Goal: Transaction & Acquisition: Obtain resource

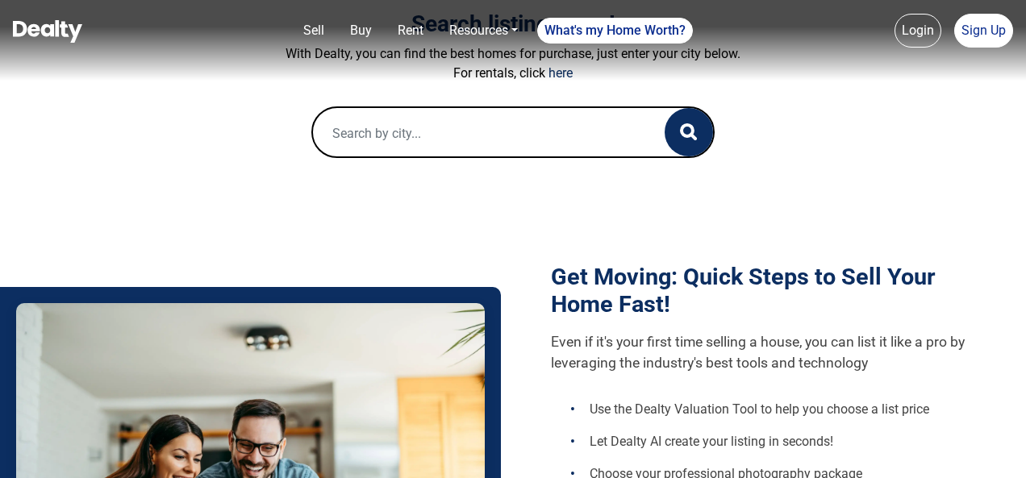
scroll to position [323, 0]
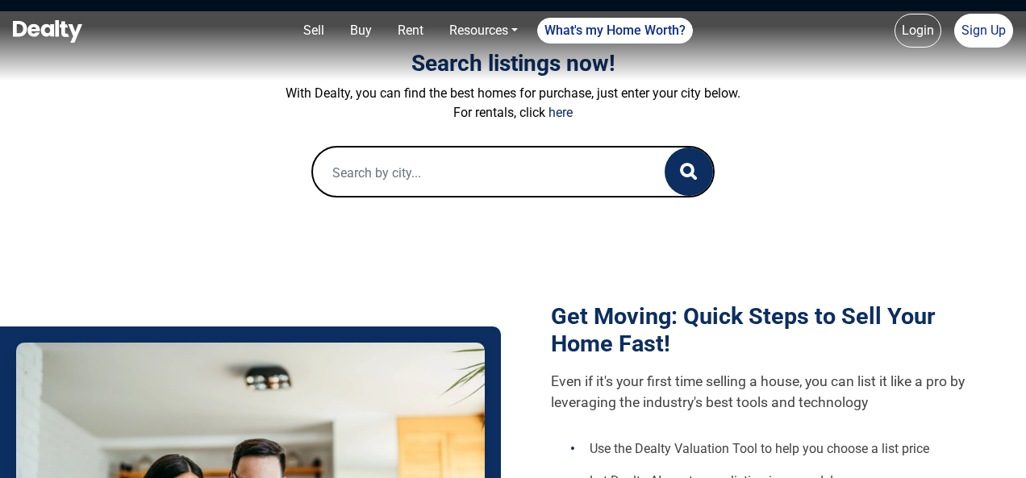
click at [437, 160] on input "text" at bounding box center [472, 174] width 319 height 52
click at [416, 17] on link "Rent" at bounding box center [410, 31] width 39 height 32
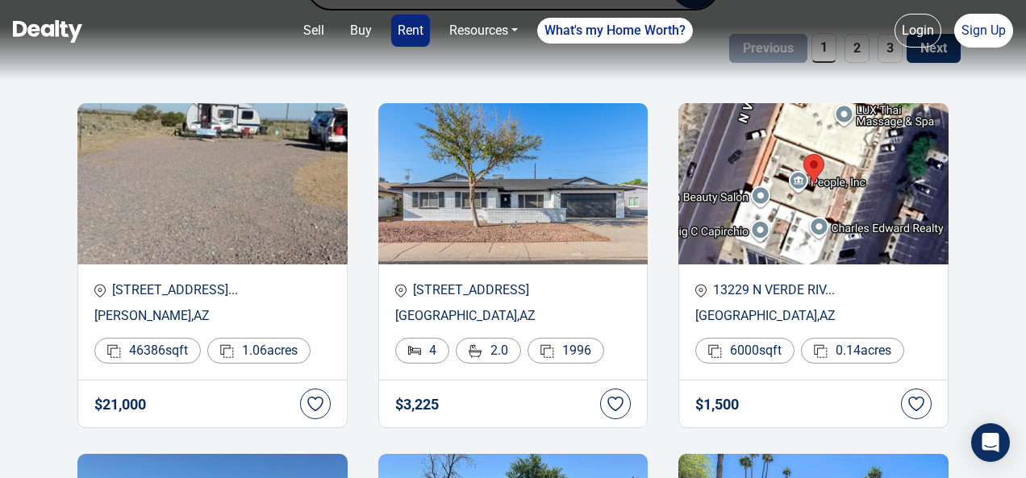
scroll to position [244, 0]
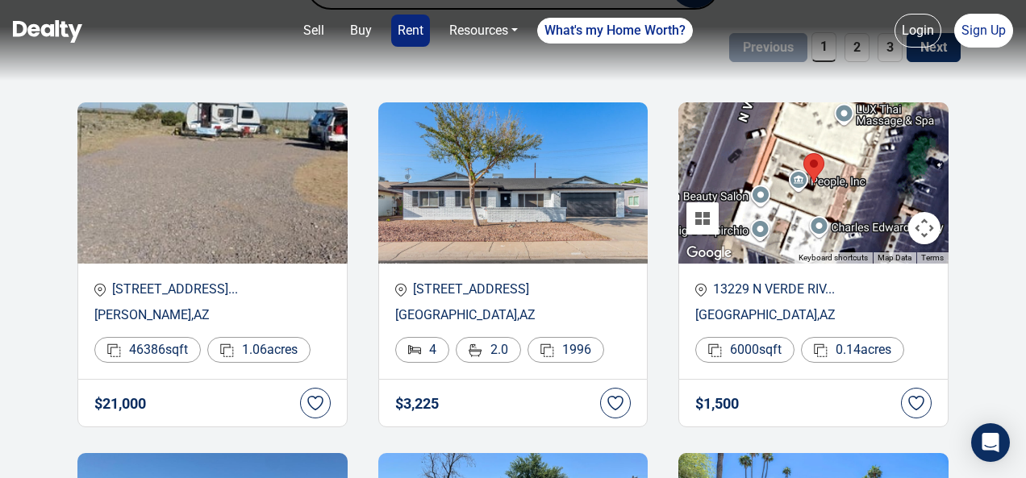
click at [384, 190] on img at bounding box center [513, 182] width 270 height 161
